Goal: Entertainment & Leisure: Consume media (video, audio)

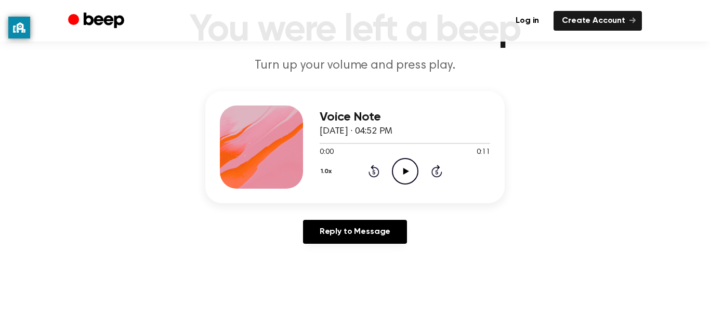
scroll to position [69, 0]
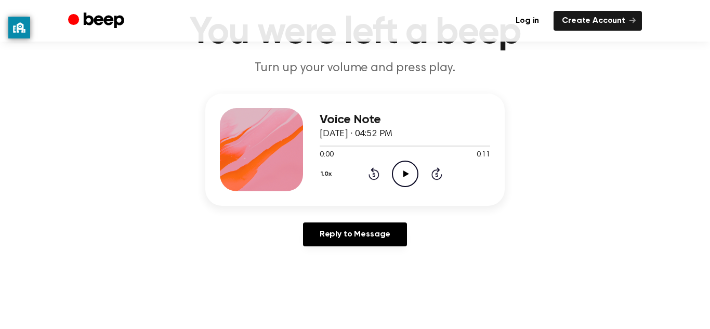
click at [408, 173] on icon "Play Audio" at bounding box center [405, 174] width 26 height 26
click at [412, 170] on icon "Play Audio" at bounding box center [405, 174] width 26 height 26
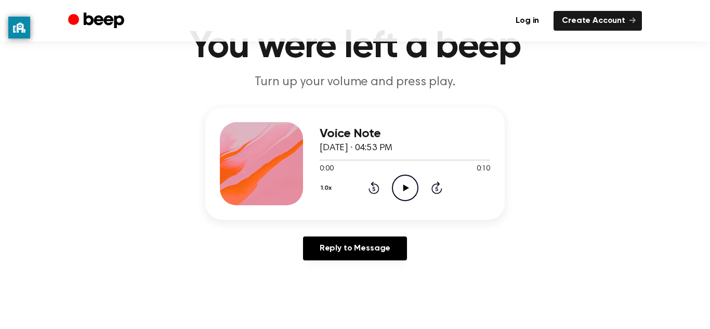
scroll to position [54, 0]
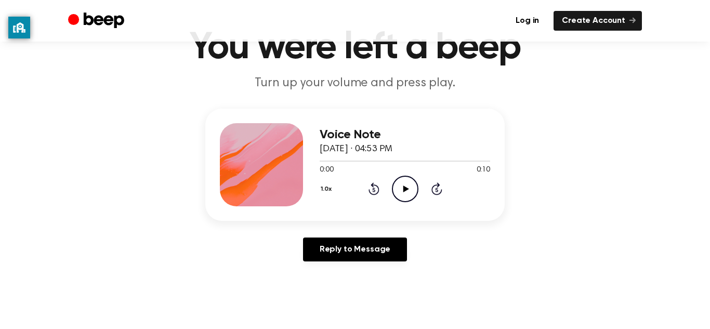
click at [407, 192] on icon "Play Audio" at bounding box center [405, 189] width 26 height 26
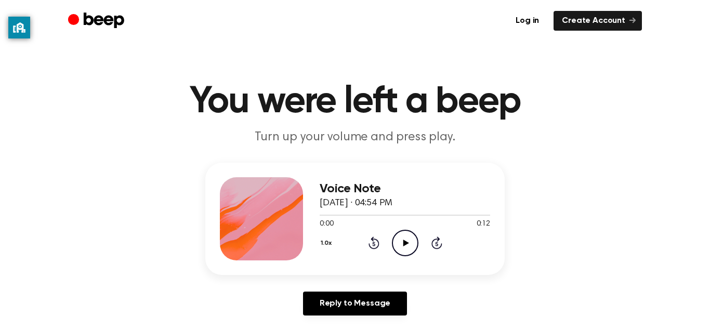
click at [410, 230] on icon "Play Audio" at bounding box center [405, 243] width 26 height 26
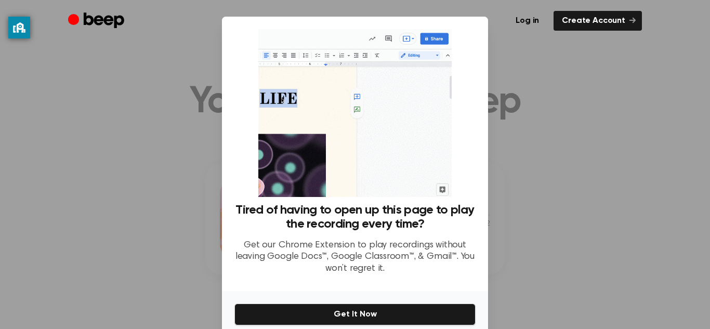
click at [587, 162] on div at bounding box center [355, 164] width 710 height 329
click at [540, 200] on div at bounding box center [355, 164] width 710 height 329
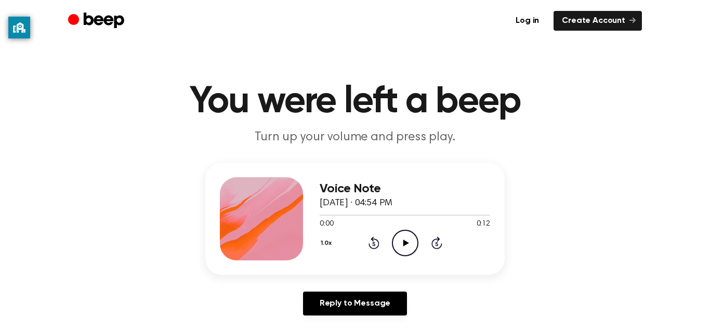
click at [406, 244] on icon at bounding box center [406, 243] width 6 height 7
click at [394, 243] on icon "Play Audio" at bounding box center [405, 243] width 26 height 26
click at [407, 244] on icon at bounding box center [406, 243] width 6 height 7
click at [323, 215] on div at bounding box center [361, 215] width 82 height 1
click at [407, 245] on icon at bounding box center [405, 243] width 5 height 7
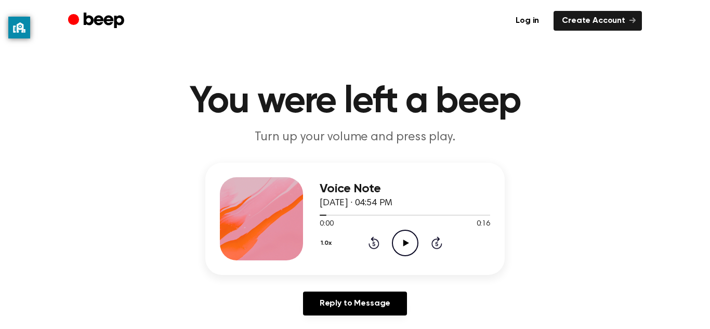
click at [414, 247] on icon "Play Audio" at bounding box center [405, 243] width 26 height 26
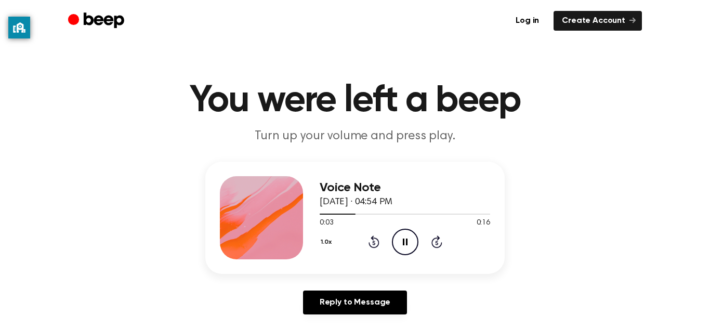
click at [405, 240] on icon "Pause Audio" at bounding box center [405, 242] width 26 height 26
click at [407, 244] on icon "Play Audio" at bounding box center [405, 242] width 26 height 26
click at [321, 214] on div at bounding box center [349, 214] width 59 height 1
click at [320, 216] on span at bounding box center [320, 214] width 8 height 8
click at [321, 215] on span at bounding box center [320, 214] width 8 height 8
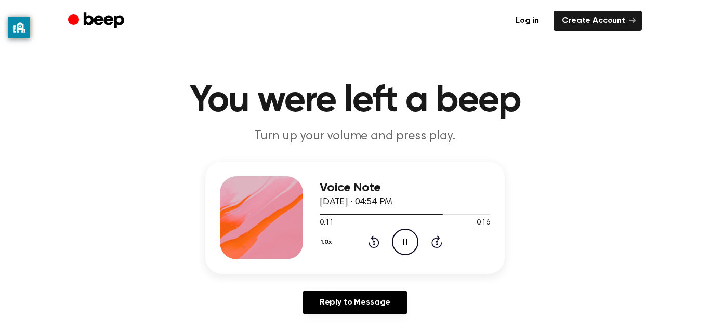
click at [409, 234] on icon "Pause Audio" at bounding box center [405, 242] width 26 height 26
click at [406, 242] on icon at bounding box center [406, 241] width 6 height 7
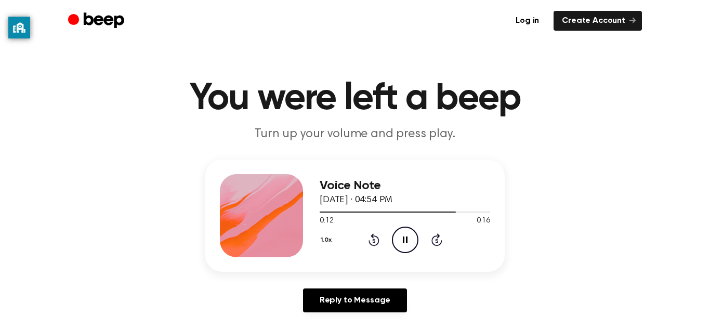
click at [325, 211] on div at bounding box center [388, 211] width 136 height 1
click at [321, 211] on span at bounding box center [321, 212] width 8 height 8
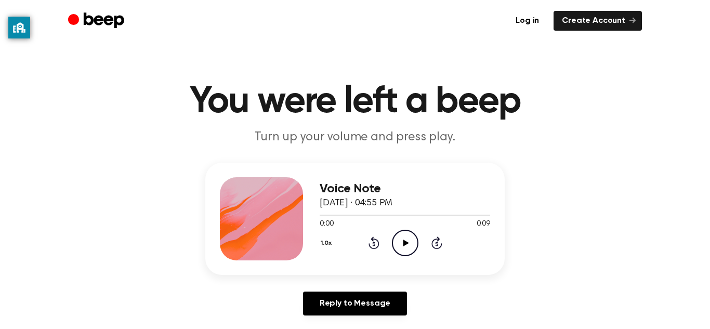
click at [394, 237] on icon "Play Audio" at bounding box center [405, 243] width 26 height 26
click at [408, 237] on icon "Play Audio" at bounding box center [405, 243] width 26 height 26
click at [410, 245] on icon "Pause Audio" at bounding box center [405, 243] width 26 height 26
click at [397, 244] on icon "Play Audio" at bounding box center [405, 243] width 26 height 26
click at [407, 248] on icon "Pause Audio" at bounding box center [405, 243] width 26 height 26
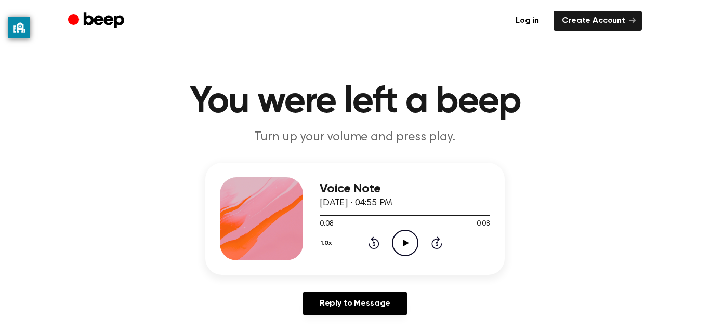
click at [415, 238] on icon "Play Audio" at bounding box center [405, 243] width 26 height 26
click at [410, 247] on icon "Play Audio" at bounding box center [405, 243] width 26 height 26
click at [400, 240] on icon "Play Audio" at bounding box center [405, 243] width 26 height 26
click at [400, 235] on icon "Play Audio" at bounding box center [405, 243] width 26 height 26
click at [404, 242] on icon at bounding box center [406, 243] width 6 height 7
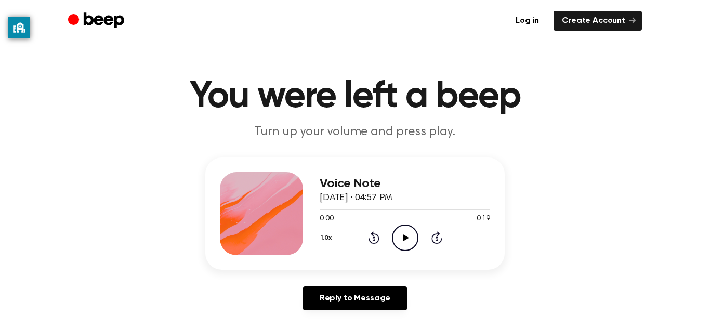
click at [412, 240] on icon "Play Audio" at bounding box center [405, 237] width 26 height 26
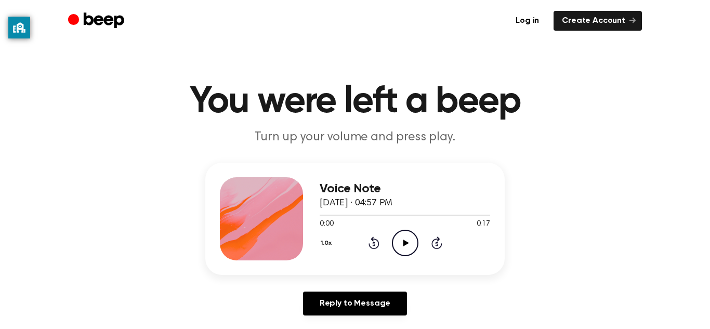
click at [409, 251] on icon "Play Audio" at bounding box center [405, 243] width 26 height 26
click at [409, 238] on icon "Play Audio" at bounding box center [405, 243] width 26 height 26
click at [321, 211] on div at bounding box center [405, 214] width 170 height 8
click at [408, 237] on icon "Pause Audio" at bounding box center [405, 243] width 26 height 26
click at [410, 245] on icon "Play Audio" at bounding box center [405, 243] width 26 height 26
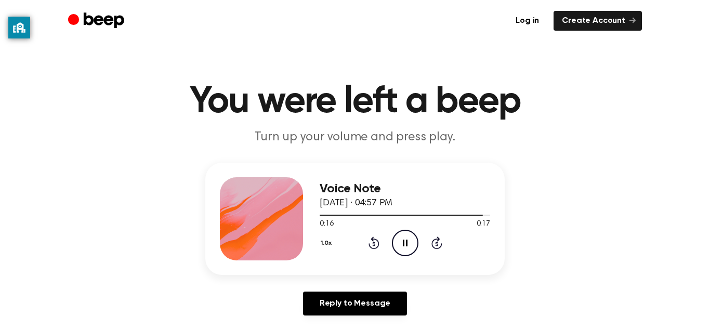
click at [396, 242] on icon "Pause Audio" at bounding box center [405, 243] width 26 height 26
click at [411, 241] on icon "Play Audio" at bounding box center [405, 243] width 26 height 26
click at [404, 236] on icon "Play Audio" at bounding box center [405, 243] width 26 height 26
click at [404, 242] on icon at bounding box center [406, 243] width 6 height 7
click at [411, 238] on icon "Play Audio" at bounding box center [405, 243] width 26 height 26
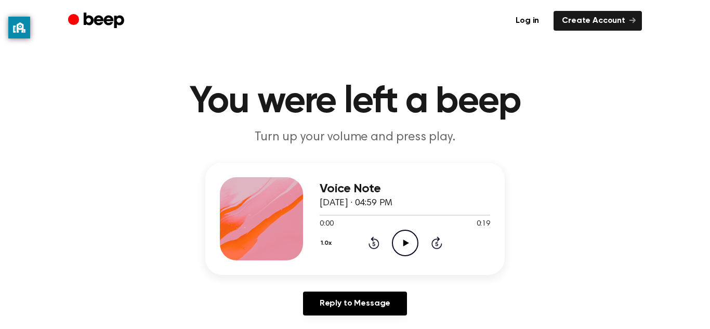
click at [404, 243] on icon at bounding box center [406, 243] width 6 height 7
click at [409, 240] on icon "Play Audio" at bounding box center [405, 243] width 26 height 26
click at [411, 249] on icon "Play Audio" at bounding box center [405, 243] width 26 height 26
click at [400, 241] on icon "Play Audio" at bounding box center [405, 243] width 26 height 26
click at [406, 243] on icon at bounding box center [406, 243] width 6 height 7
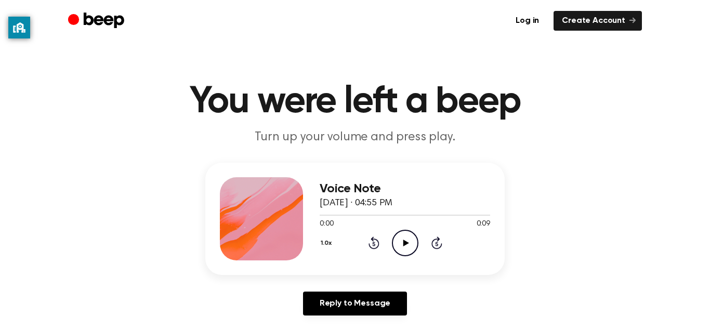
click at [422, 258] on div "Voice Note [DATE] · 04:55 PM 0:00 0:09 Your browser does not support the [objec…" at bounding box center [405, 218] width 170 height 83
click at [408, 241] on icon "Play Audio" at bounding box center [405, 243] width 26 height 26
click at [405, 245] on icon at bounding box center [406, 243] width 6 height 7
click at [397, 241] on icon "Play Audio" at bounding box center [405, 243] width 26 height 26
click at [409, 246] on icon "Play Audio" at bounding box center [405, 243] width 26 height 26
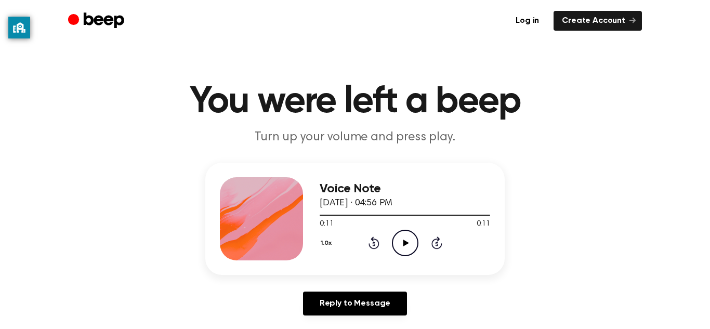
click at [403, 243] on icon at bounding box center [406, 243] width 6 height 7
click at [420, 232] on div "1.0x Rewind 5 seconds Play Audio Skip 5 seconds" at bounding box center [405, 243] width 170 height 26
click at [409, 240] on icon "Play Audio" at bounding box center [405, 243] width 26 height 26
click at [404, 248] on icon "Play Audio" at bounding box center [405, 243] width 26 height 26
click at [406, 245] on icon "Play Audio" at bounding box center [405, 243] width 26 height 26
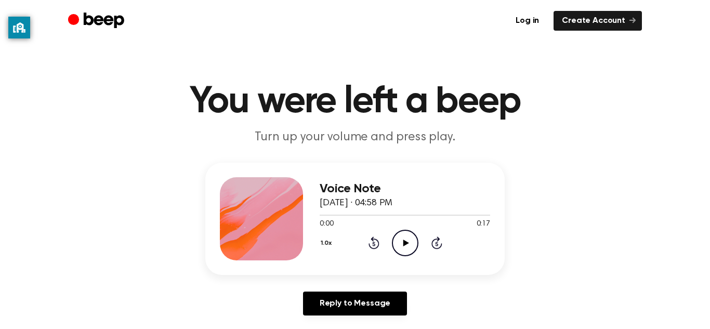
click at [415, 262] on div "Voice Note August 23, 2023 · 04:58 PM 0:00 0:17 Your browser does not support t…" at bounding box center [354, 219] width 299 height 112
click at [408, 241] on icon "Play Audio" at bounding box center [405, 243] width 26 height 26
click at [409, 260] on div "Voice Note [DATE] · 04:59 PM 0:00 0:26 Your browser does not support the [objec…" at bounding box center [354, 219] width 299 height 112
click at [405, 244] on icon at bounding box center [406, 243] width 6 height 7
click at [417, 232] on icon "Pause Audio" at bounding box center [405, 243] width 26 height 26
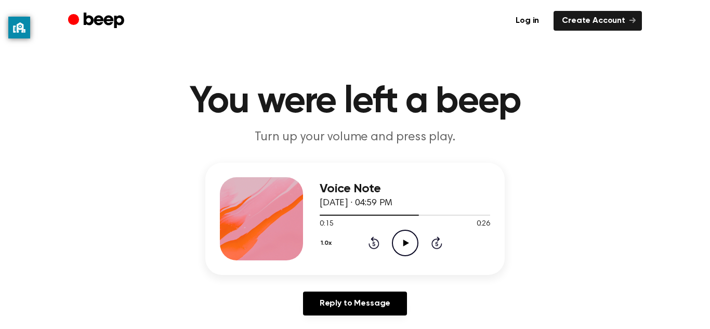
click at [410, 246] on icon "Play Audio" at bounding box center [405, 243] width 26 height 26
click at [399, 238] on icon "Play Audio" at bounding box center [405, 243] width 26 height 26
